Goal: Task Accomplishment & Management: Manage account settings

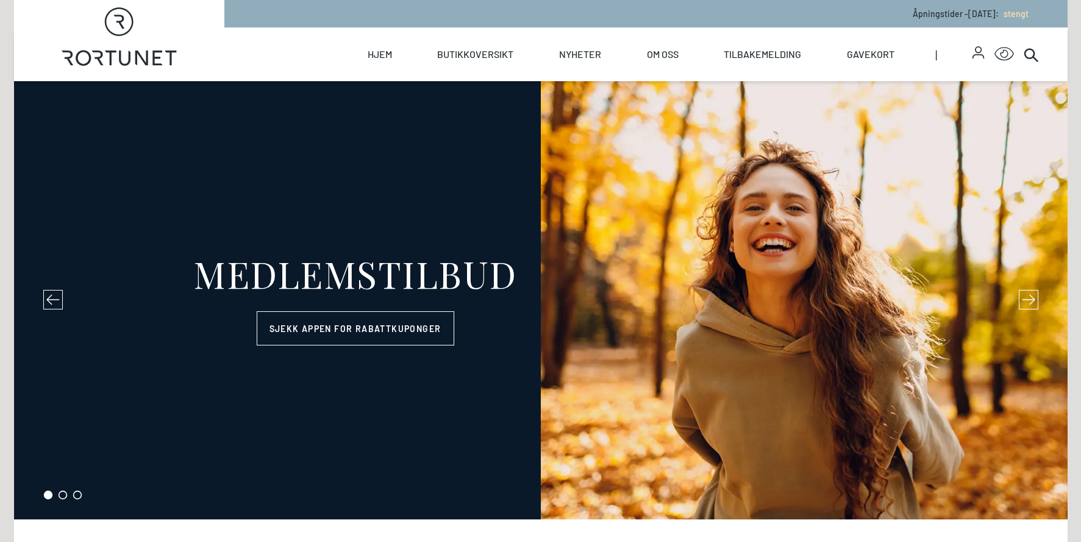
select select "NO"
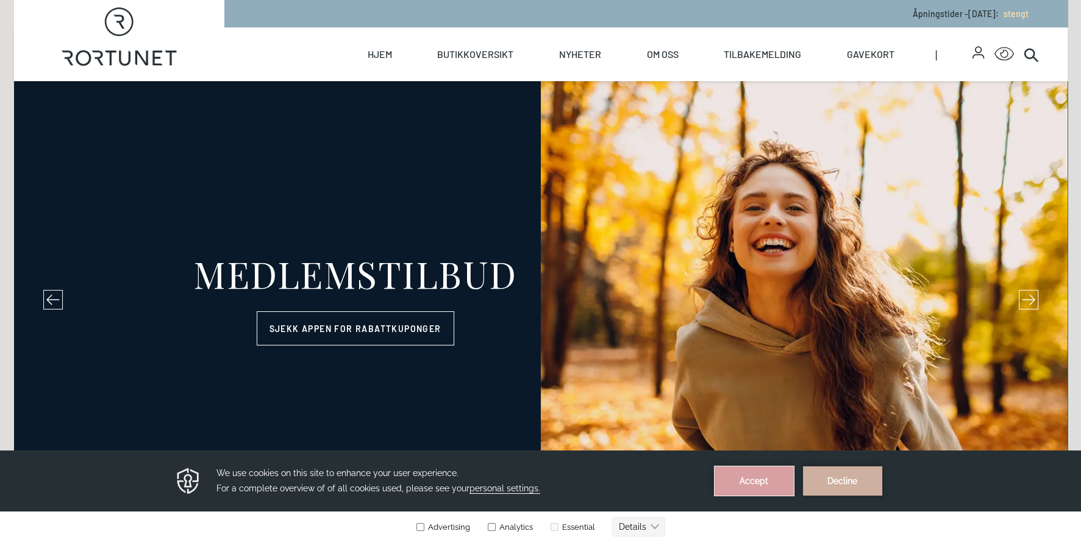
click at [767, 483] on button "Accept" at bounding box center [754, 480] width 79 height 29
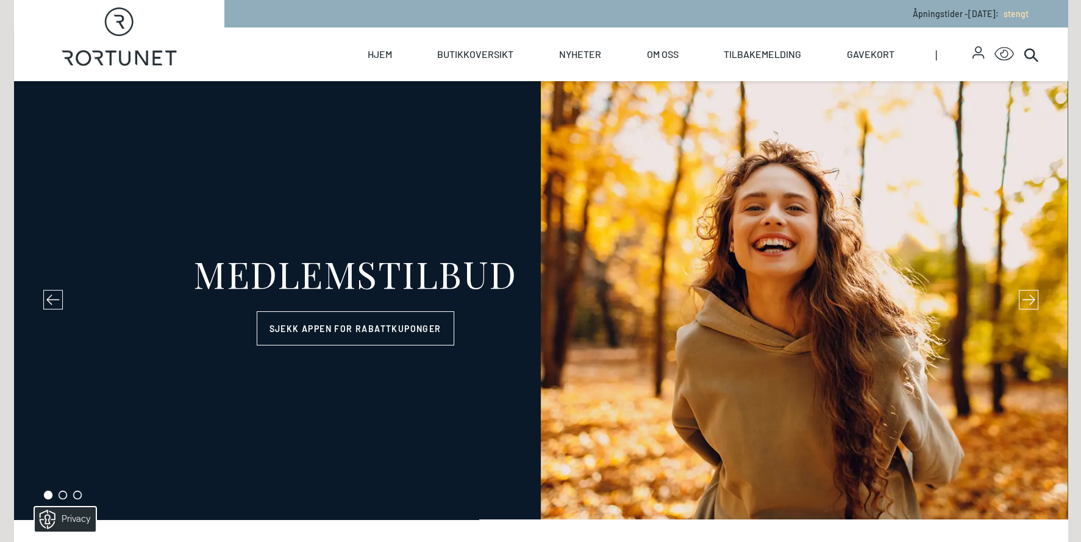
click at [978, 49] on icon "button" at bounding box center [979, 52] width 12 height 12
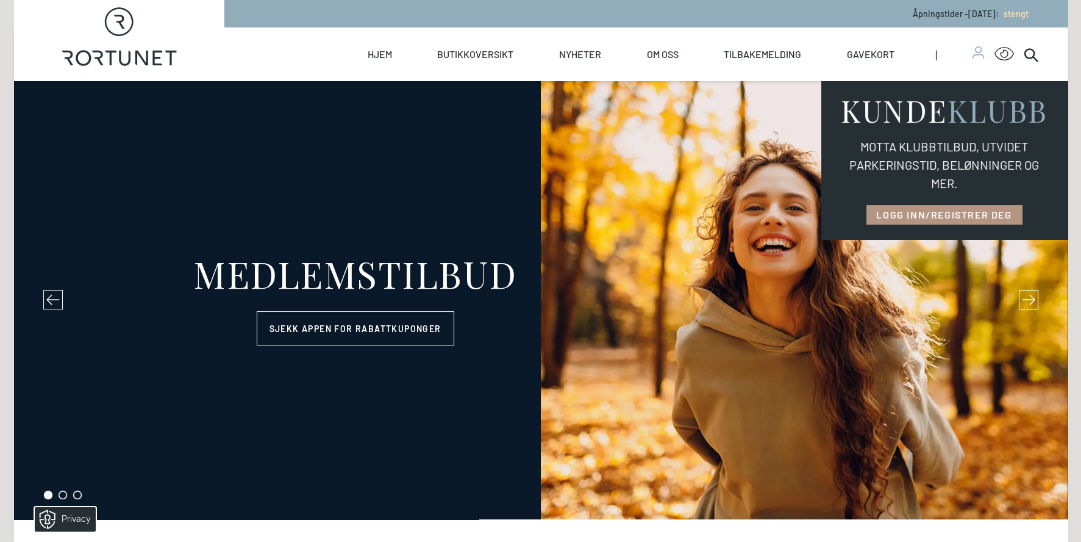
click at [959, 213] on link "LOGG INN/REGISTRER DEG" at bounding box center [945, 215] width 156 height 20
select select "NO"
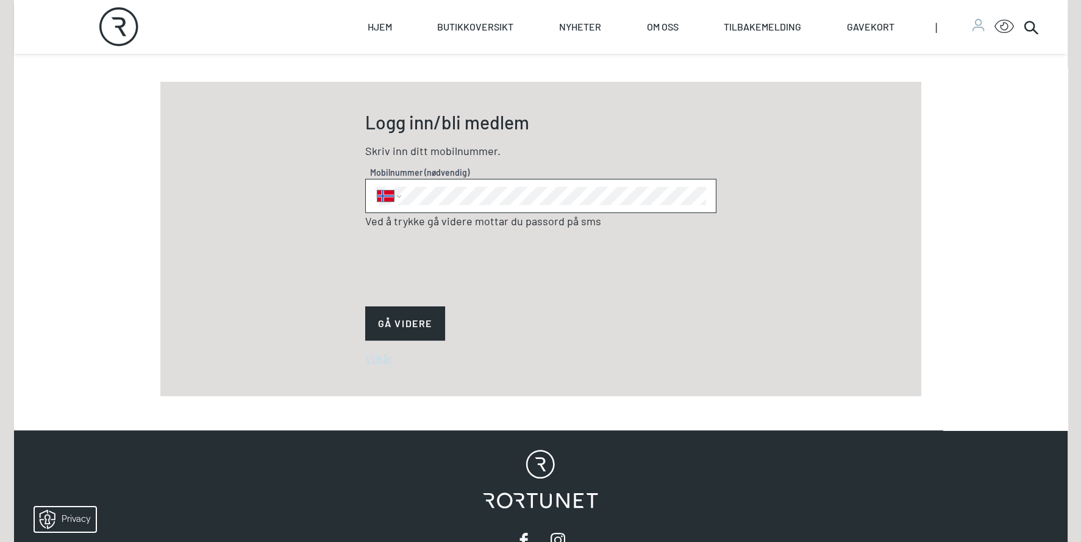
scroll to position [487, 0]
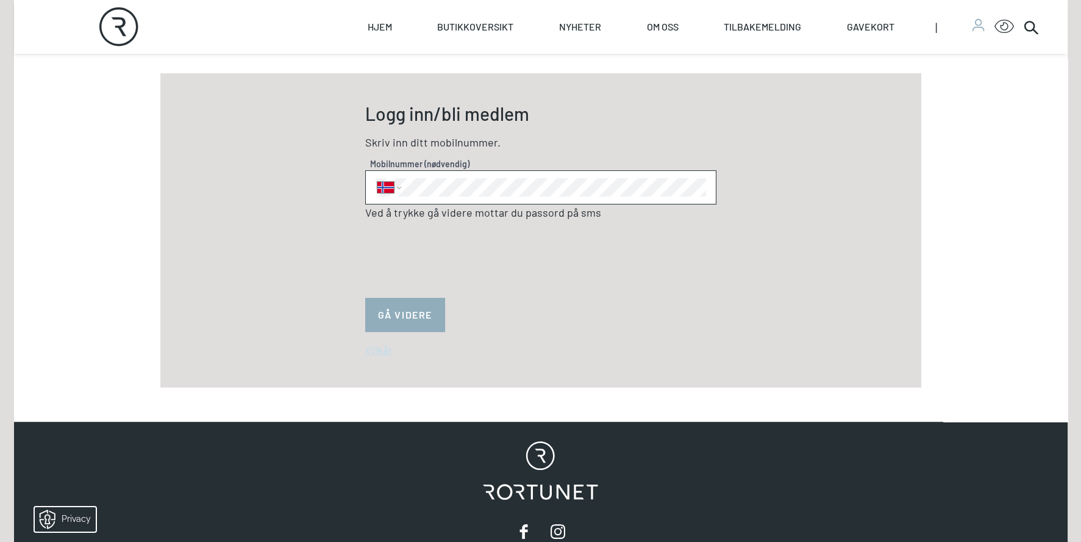
click at [393, 312] on button "GÅ VIDERE" at bounding box center [405, 315] width 80 height 34
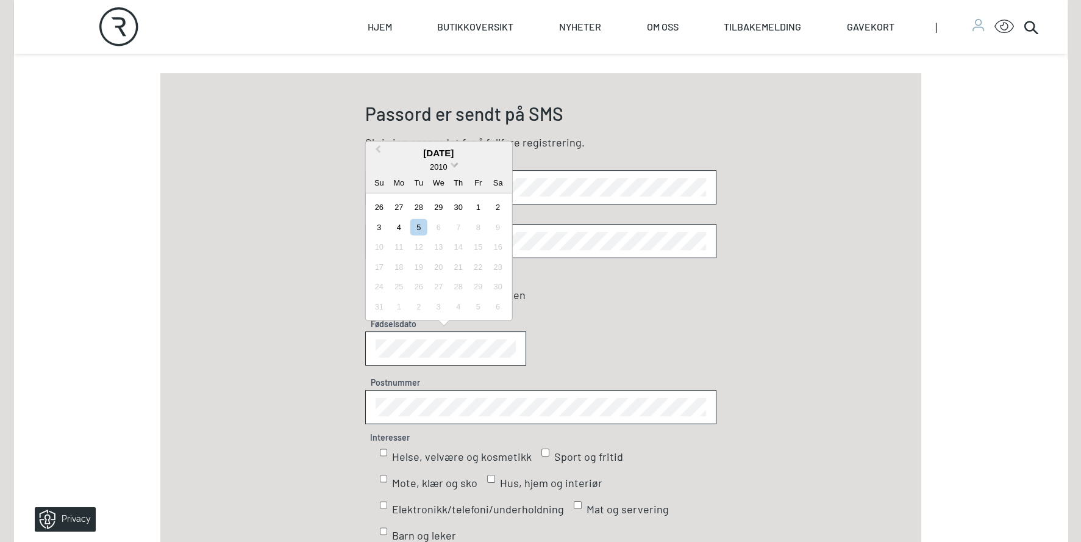
click at [453, 163] on span at bounding box center [455, 163] width 8 height 8
click at [443, 205] on div "1950" at bounding box center [439, 205] width 72 height 12
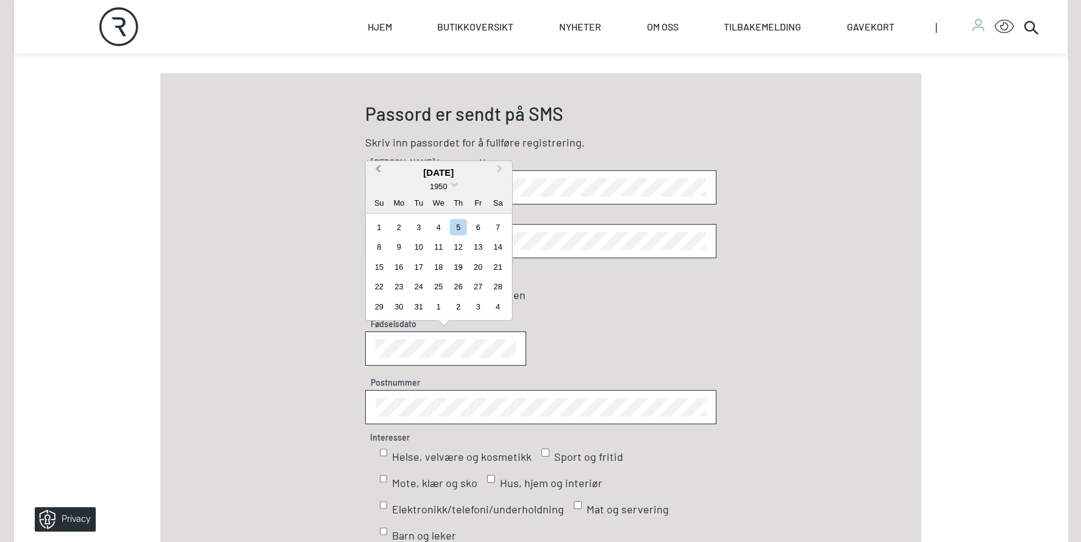
click at [378, 167] on span "Previous Month" at bounding box center [378, 171] width 0 height 18
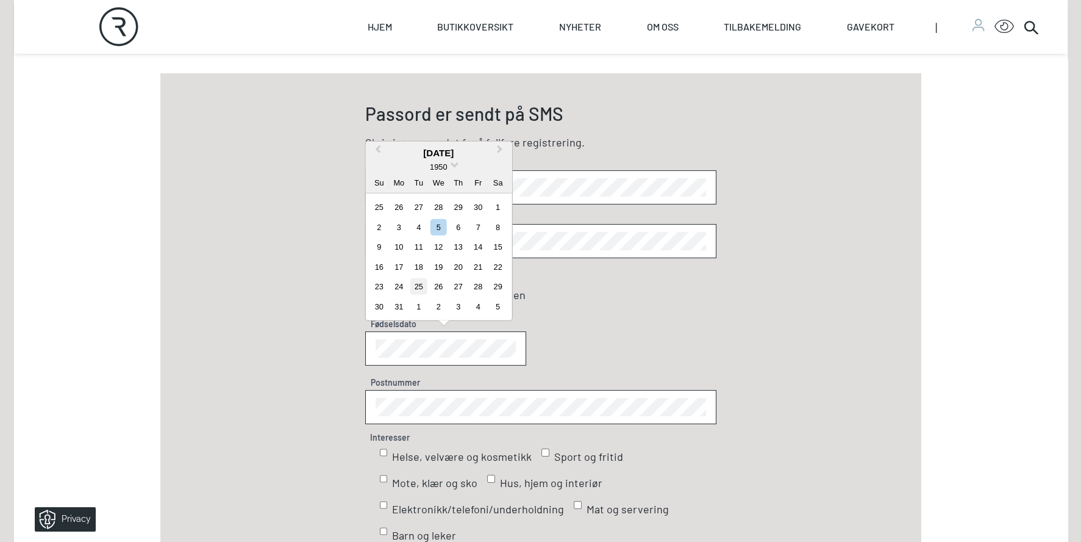
click at [418, 284] on div "25" at bounding box center [418, 286] width 16 height 16
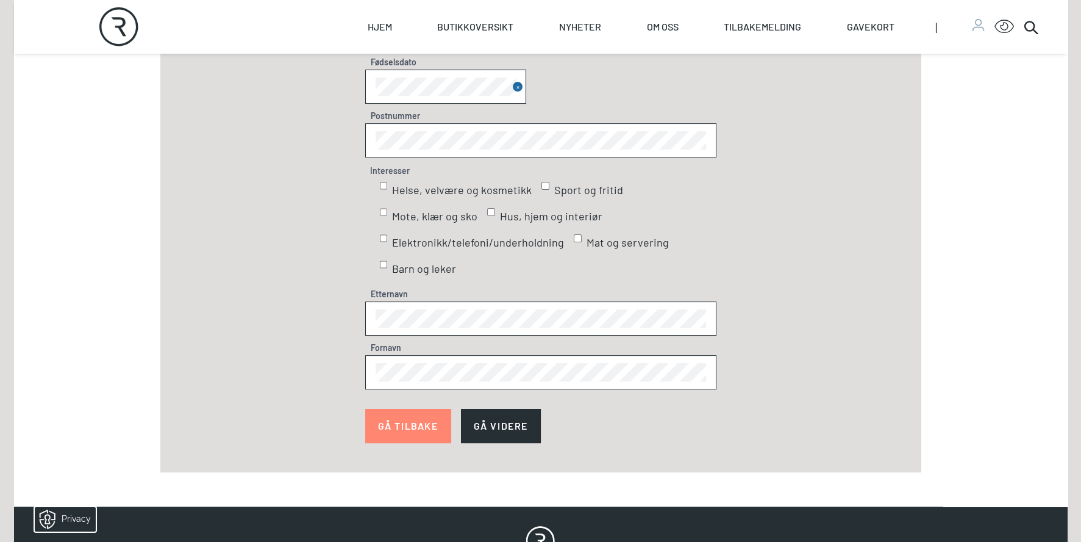
scroll to position [792, 0]
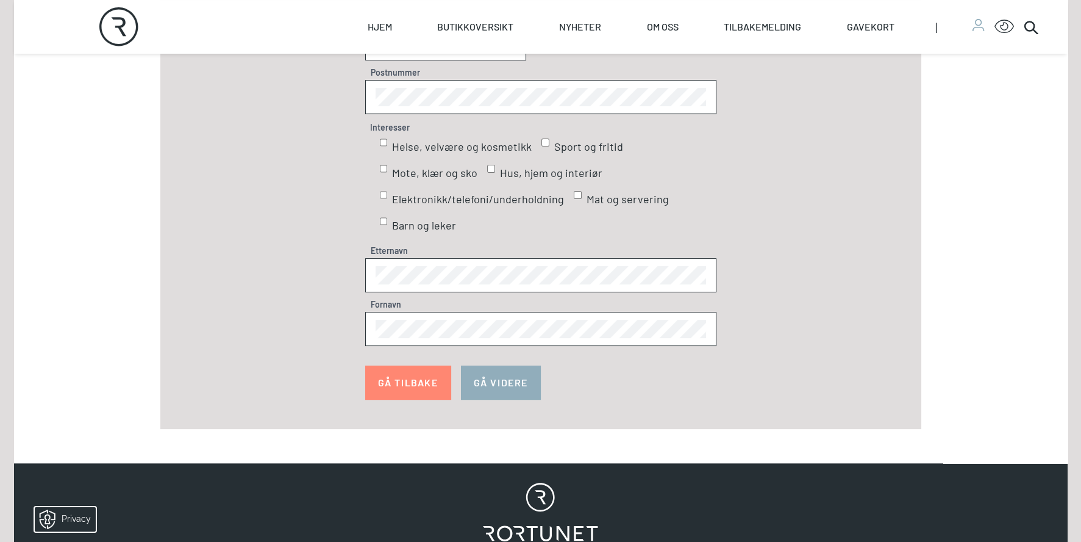
click at [502, 383] on button "GÅ VIDERE" at bounding box center [501, 382] width 80 height 34
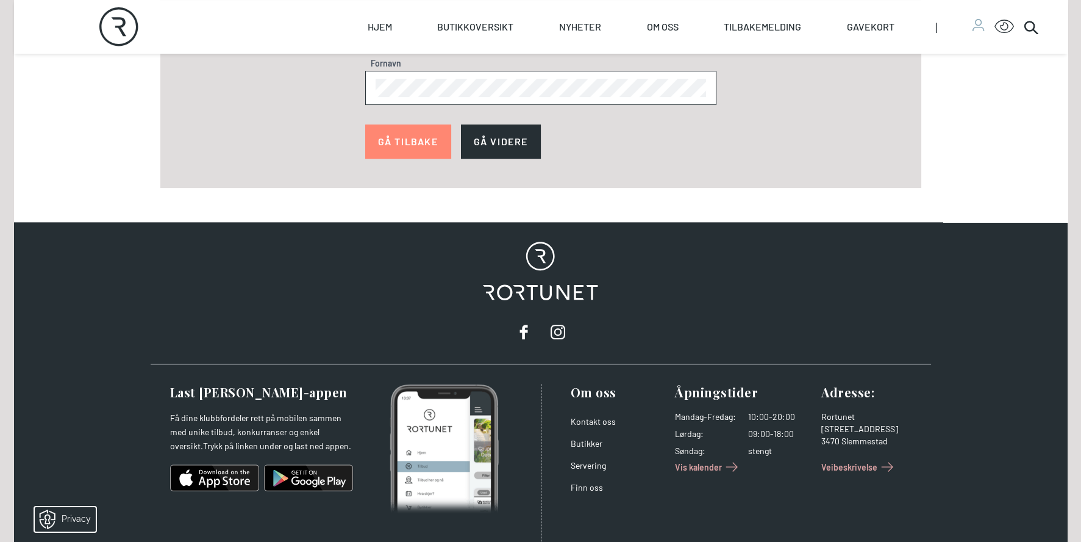
scroll to position [1036, 0]
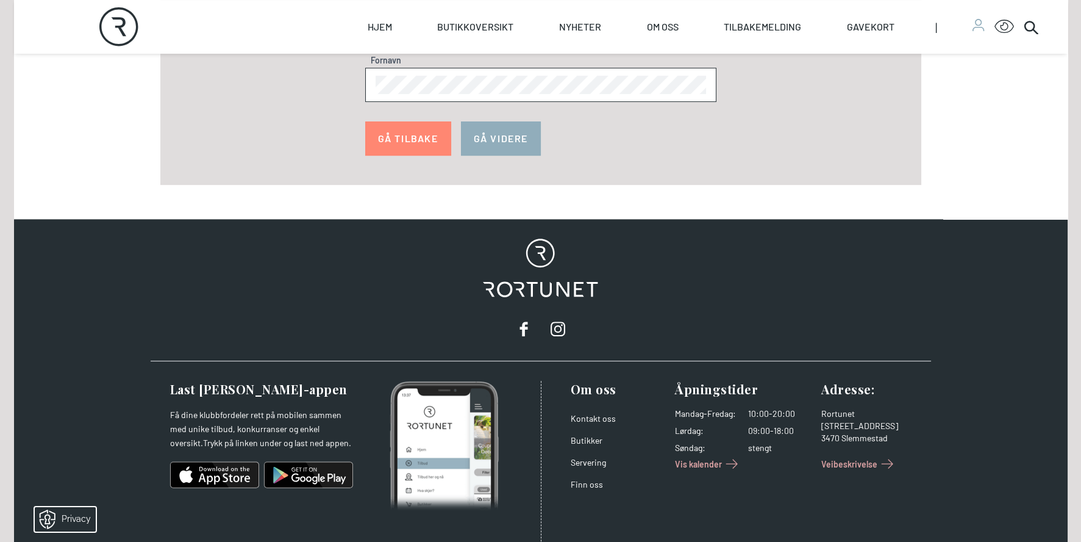
click at [495, 134] on button "GÅ VIDERE" at bounding box center [501, 138] width 80 height 34
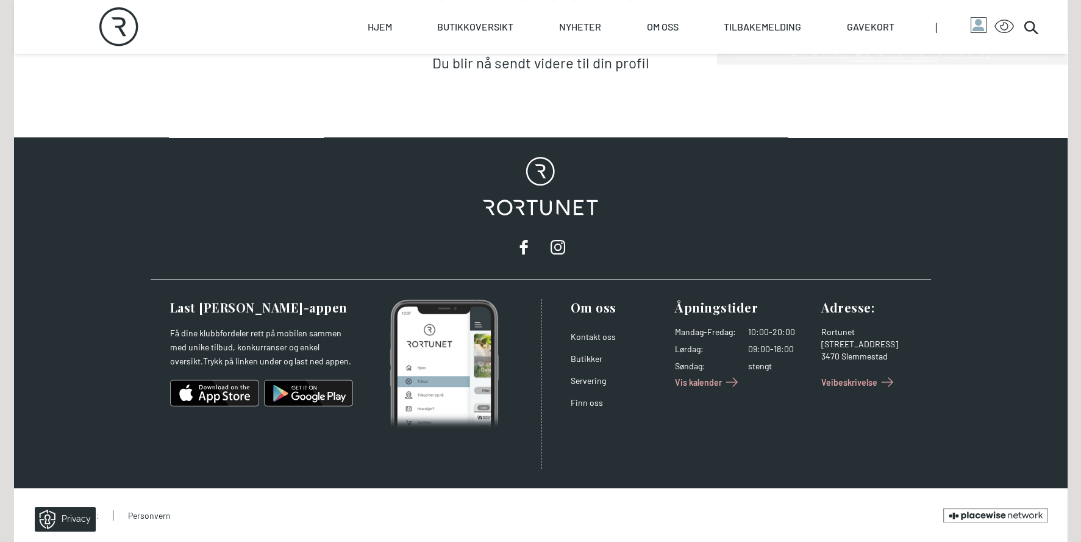
scroll to position [508, 0]
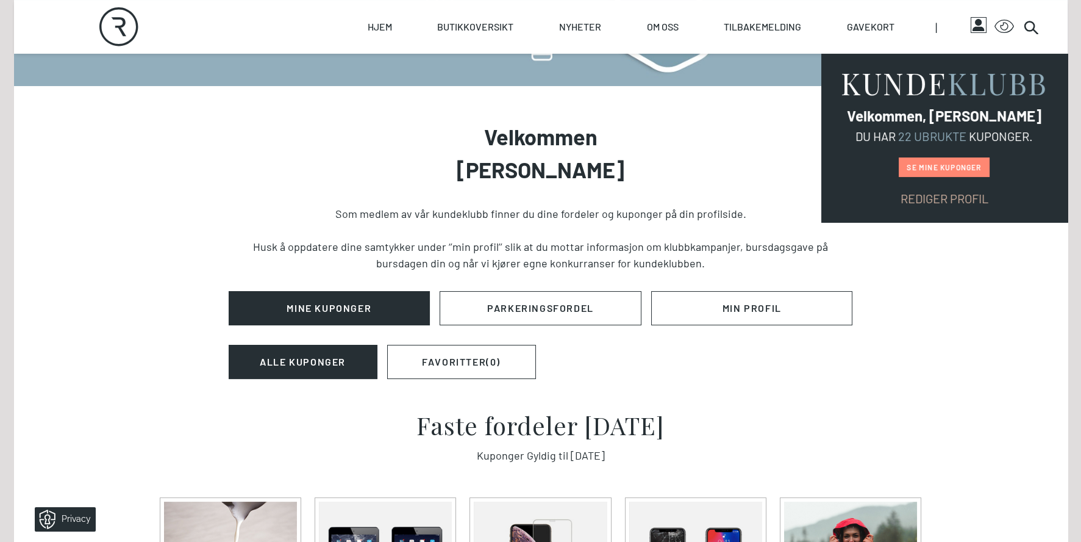
scroll to position [366, 0]
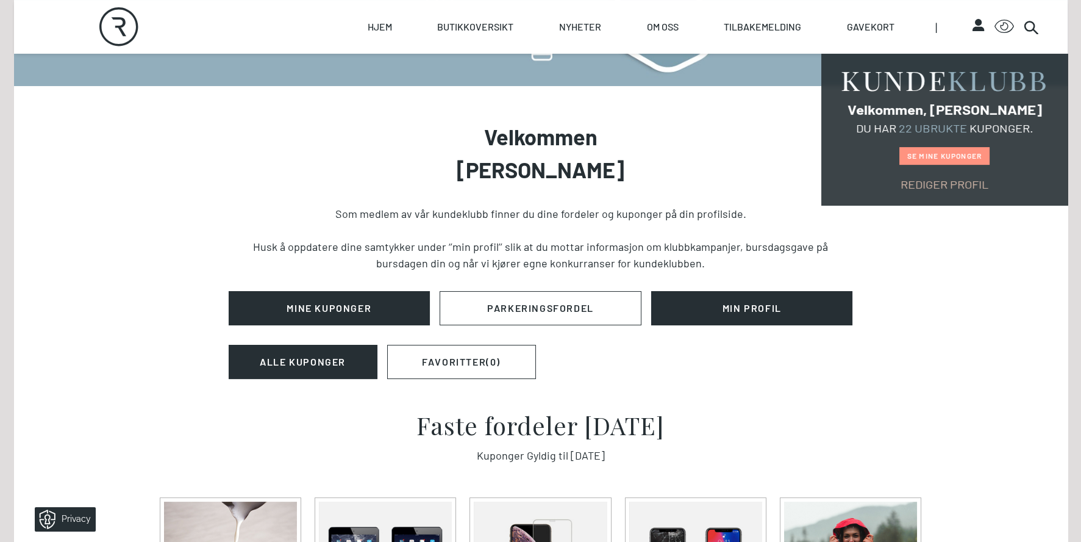
click at [738, 312] on link "Min Profil" at bounding box center [752, 308] width 202 height 34
select select "NO"
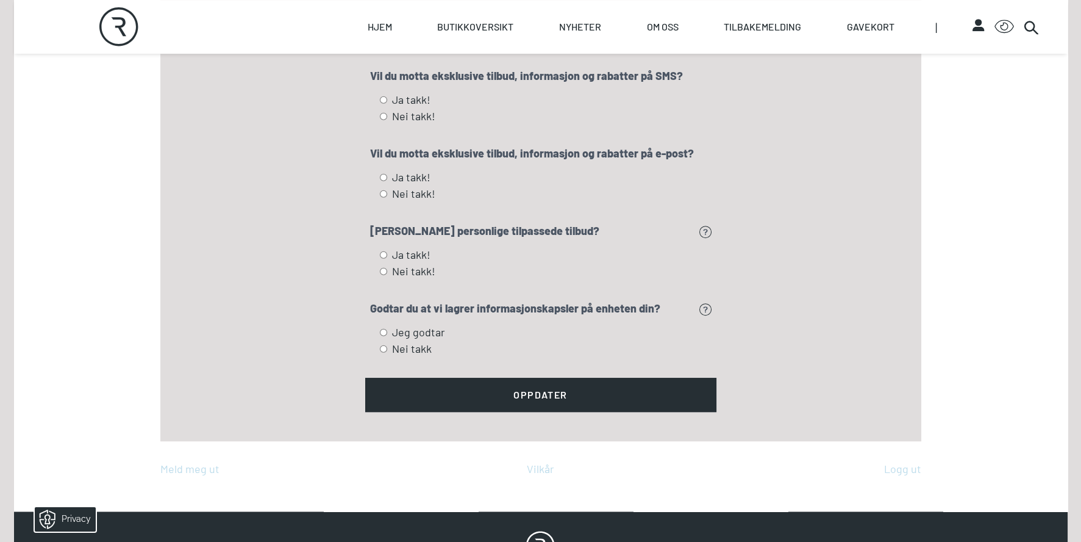
scroll to position [1707, 0]
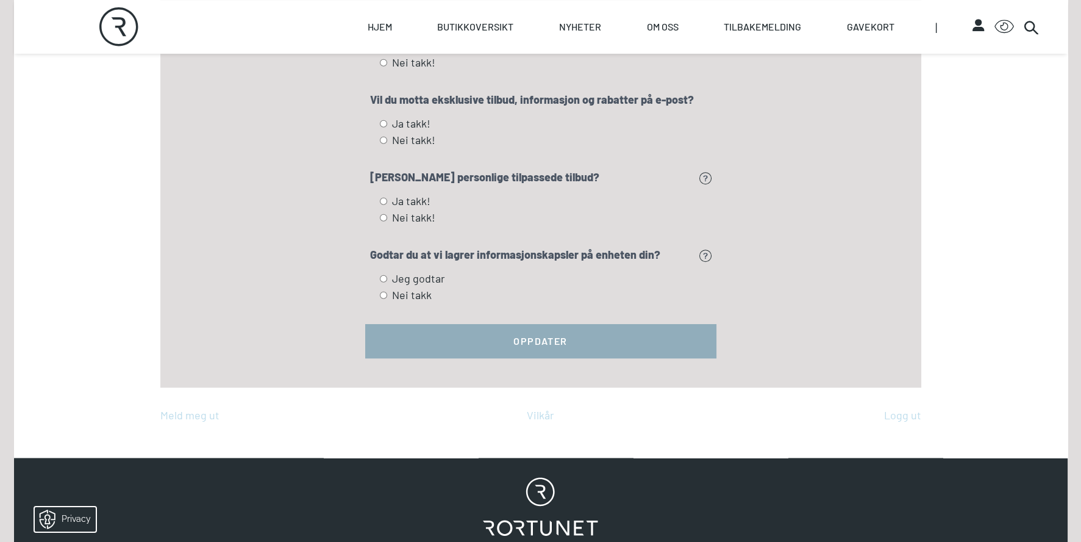
click at [541, 324] on button "Oppdater" at bounding box center [540, 341] width 351 height 34
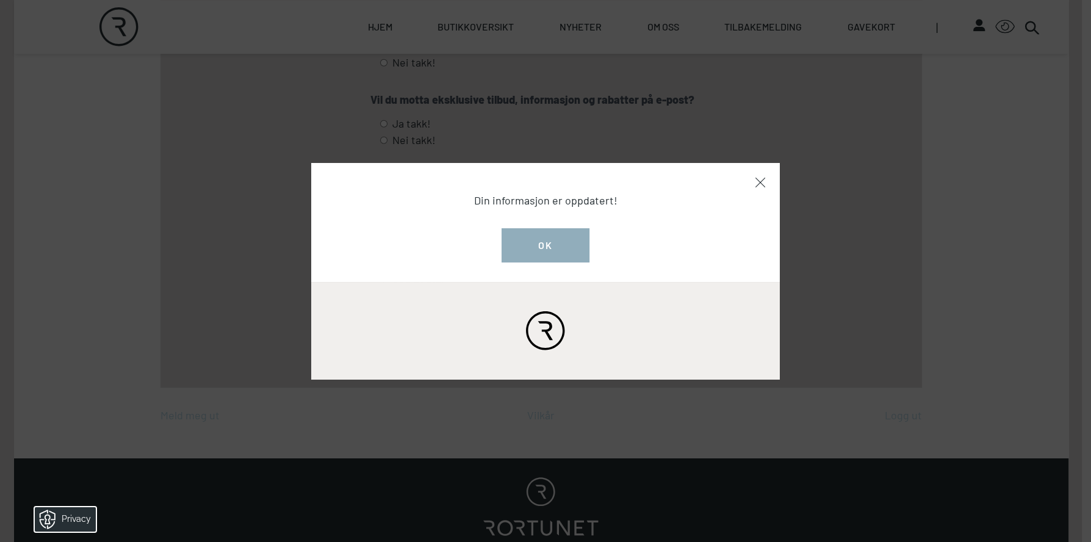
click at [548, 251] on button "Ok" at bounding box center [545, 245] width 88 height 34
